Goal: Use online tool/utility: Utilize a website feature to perform a specific function

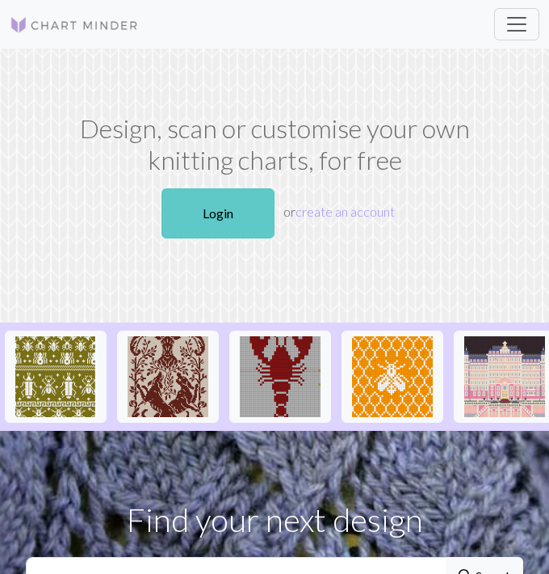
click at [234, 235] on link "Login" at bounding box center [218, 213] width 113 height 50
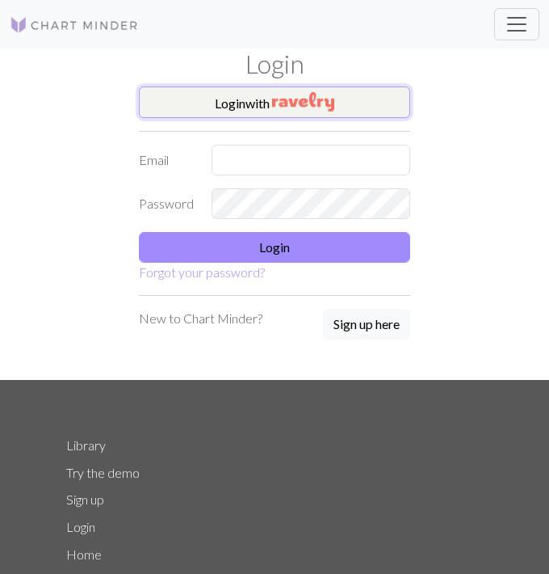
click at [277, 102] on img "button" at bounding box center [303, 101] width 62 height 19
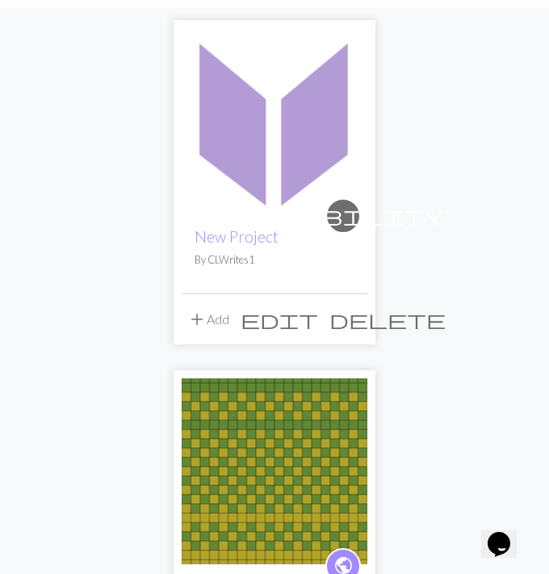
scroll to position [173, 0]
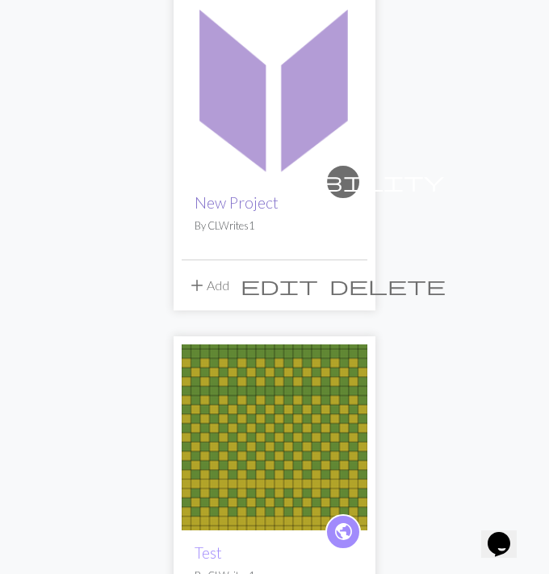
click at [234, 204] on link "New Project" at bounding box center [237, 202] width 84 height 19
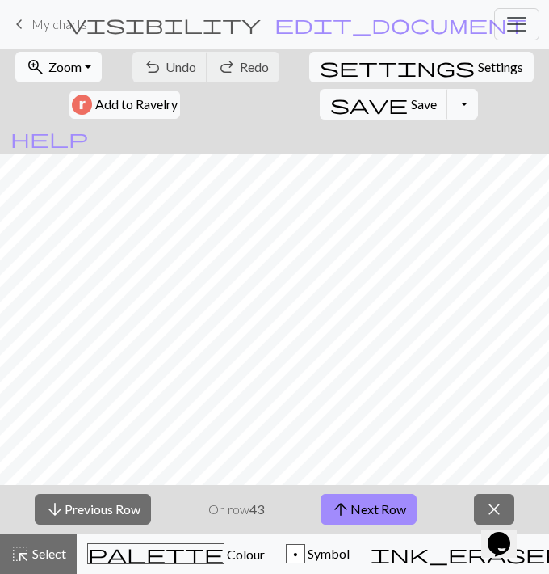
click at [80, 69] on span "Zoom" at bounding box center [64, 66] width 33 height 15
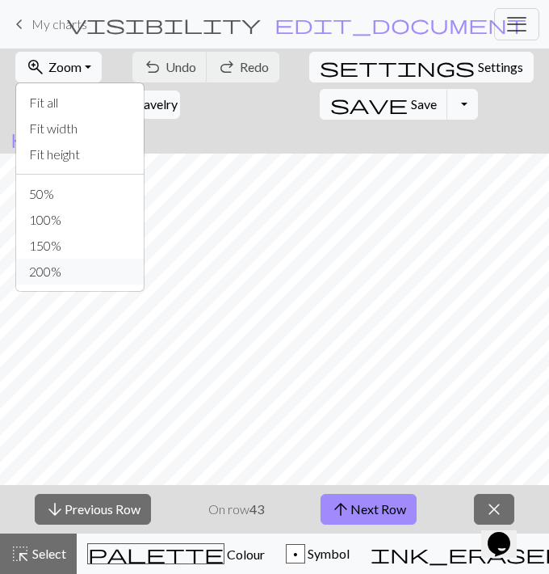
click at [61, 270] on button "200%" at bounding box center [80, 272] width 128 height 26
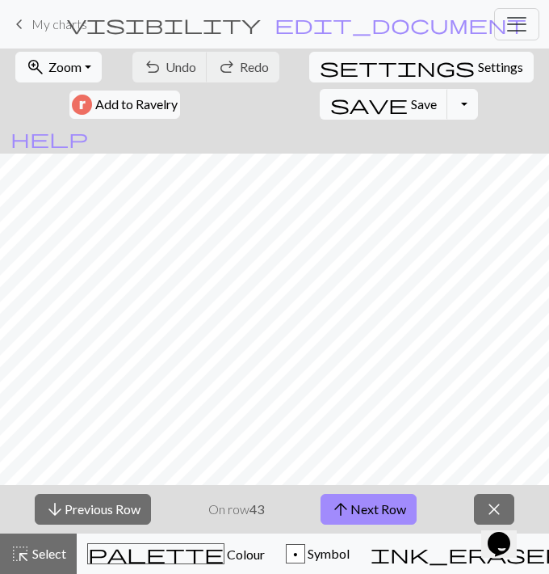
scroll to position [8209, 0]
